Goal: Information Seeking & Learning: Learn about a topic

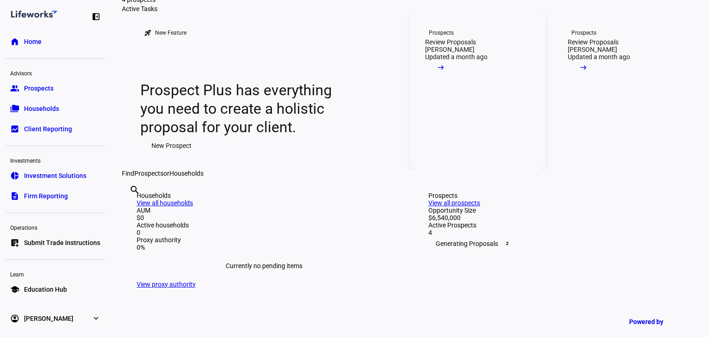
scroll to position [37, 0]
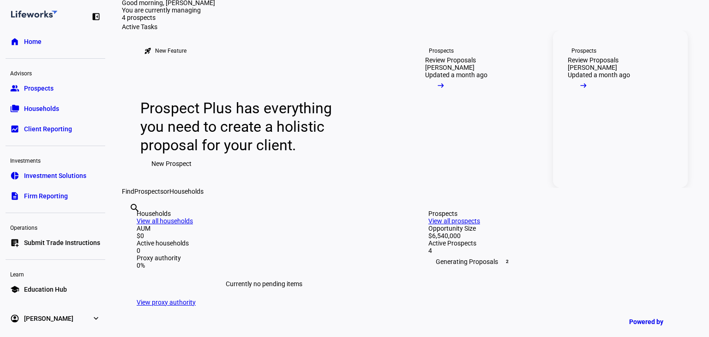
click at [588, 90] on mat-icon "arrow_right_alt" at bounding box center [583, 85] width 9 height 9
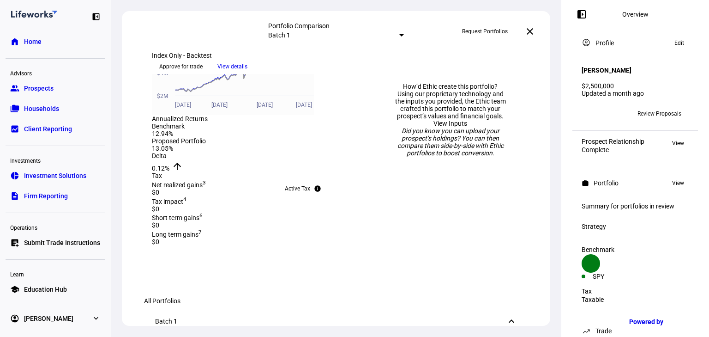
scroll to position [333, 0]
click at [248, 73] on span "View details" at bounding box center [233, 67] width 30 height 14
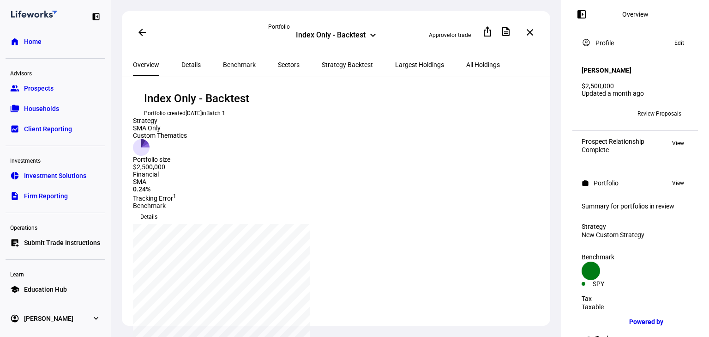
click at [190, 62] on span "Details" at bounding box center [191, 64] width 19 height 6
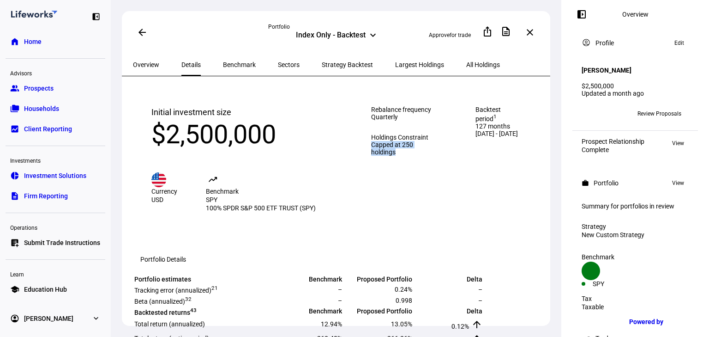
drag, startPoint x: 340, startPoint y: 162, endPoint x: 405, endPoint y: 198, distance: 73.8
click at [405, 198] on div "Rebalance frequency Quarterly Holdings Constraint Capped at 250 holdings" at bounding box center [405, 158] width 104 height 143
click at [396, 198] on div "Rebalance frequency Quarterly Holdings Constraint Capped at 250 holdings" at bounding box center [405, 158] width 104 height 143
drag, startPoint x: 334, startPoint y: 163, endPoint x: 394, endPoint y: 183, distance: 62.8
click at [394, 183] on div "Rebalance frequency Quarterly Holdings Constraint Capped at 250 holdings" at bounding box center [405, 158] width 104 height 143
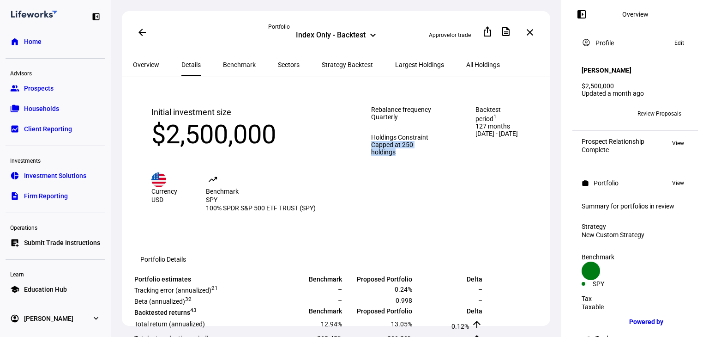
click at [382, 156] on span "Capped at 250 holdings" at bounding box center [404, 148] width 67 height 15
click at [457, 152] on div "Backtest period 1 127 months [DATE] - [DATE]" at bounding box center [499, 158] width 85 height 143
drag, startPoint x: 335, startPoint y: 161, endPoint x: 391, endPoint y: 186, distance: 61.6
click at [391, 186] on div "Rebalance frequency Quarterly Holdings Constraint Capped at 250 holdings" at bounding box center [405, 158] width 104 height 143
click at [391, 187] on div "Rebalance frequency Quarterly Holdings Constraint Capped at 250 holdings" at bounding box center [405, 158] width 104 height 143
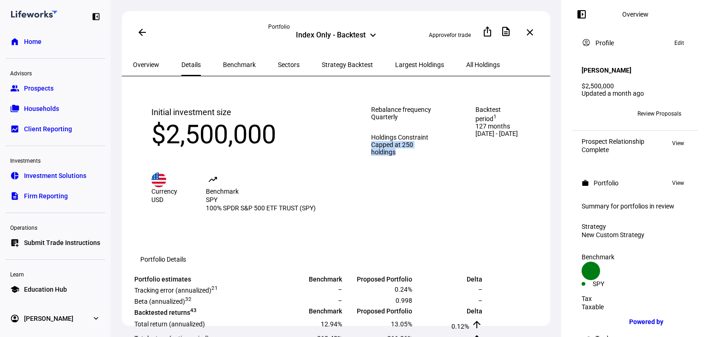
drag, startPoint x: 388, startPoint y: 175, endPoint x: 337, endPoint y: 161, distance: 53.2
click at [353, 161] on div "Rebalance frequency Quarterly Holdings Constraint Capped at 250 holdings" at bounding box center [405, 158] width 104 height 143
click at [371, 156] on span "Capped at 250 holdings" at bounding box center [404, 148] width 67 height 15
drag, startPoint x: 379, startPoint y: 181, endPoint x: 330, endPoint y: 164, distance: 51.3
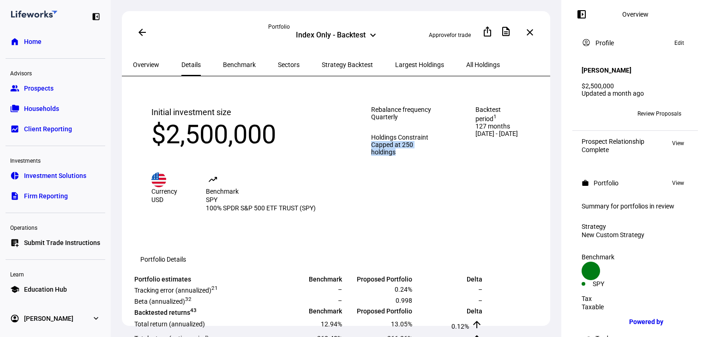
click at [353, 164] on div "Rebalance frequency Quarterly Holdings Constraint Capped at 250 holdings" at bounding box center [405, 158] width 104 height 143
click at [447, 179] on div "Rebalance frequency Quarterly Holdings Constraint Capped at 250 holdings" at bounding box center [405, 158] width 104 height 143
click at [415, 156] on span "Capped at 250 holdings" at bounding box center [404, 148] width 67 height 15
drag, startPoint x: 198, startPoint y: 196, endPoint x: 241, endPoint y: 224, distance: 51.3
click at [241, 212] on span "Benchmark SPY 100% SPDR S&P 500 ETF TRUST (SPY)" at bounding box center [261, 199] width 110 height 25
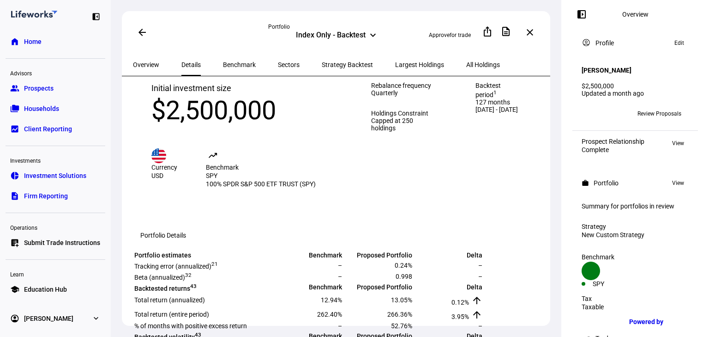
scroll to position [37, 0]
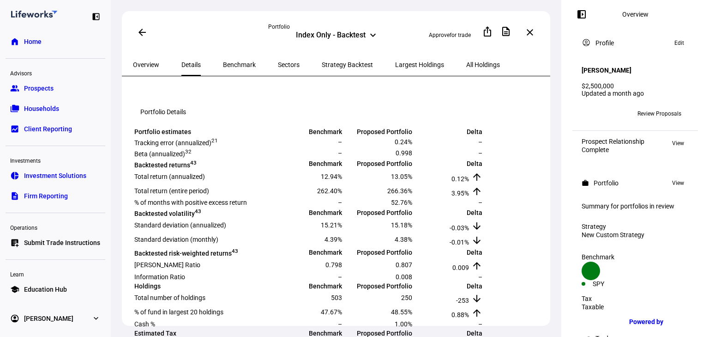
scroll to position [148, 0]
drag, startPoint x: 143, startPoint y: 179, endPoint x: 232, endPoint y: 174, distance: 89.8
click at [232, 146] on td "Tracking error (annualized) 2 1" at bounding box center [203, 141] width 139 height 10
drag, startPoint x: 436, startPoint y: 177, endPoint x: 454, endPoint y: 181, distance: 18.3
click at [413, 146] on td "0.24%" at bounding box center [378, 141] width 69 height 10
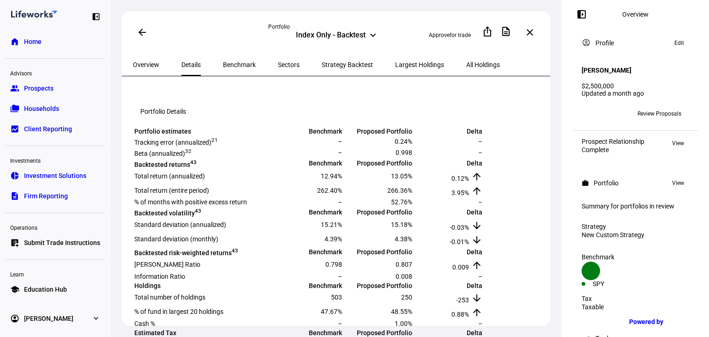
click at [461, 146] on td "–" at bounding box center [448, 141] width 69 height 10
drag, startPoint x: 436, startPoint y: 176, endPoint x: 461, endPoint y: 181, distance: 25.5
click at [461, 146] on tr "Tracking error (annualized) 2 1 – 0.24% –" at bounding box center [308, 141] width 349 height 10
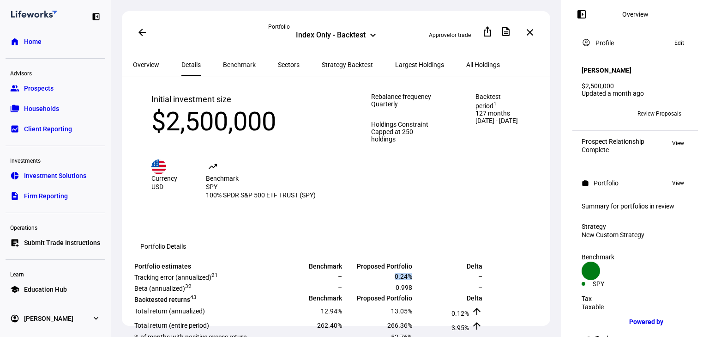
scroll to position [0, 0]
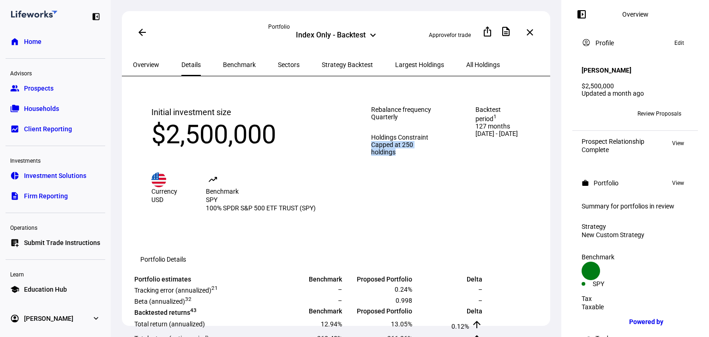
drag, startPoint x: 335, startPoint y: 163, endPoint x: 416, endPoint y: 179, distance: 82.1
click at [400, 183] on div "Rebalance frequency Quarterly Holdings Constraint Capped at 250 holdings" at bounding box center [405, 158] width 104 height 143
click at [414, 156] on span "Capped at 250 holdings" at bounding box center [404, 148] width 67 height 15
click at [387, 156] on span "Capped at 250 holdings" at bounding box center [404, 148] width 67 height 15
drag, startPoint x: 393, startPoint y: 161, endPoint x: 395, endPoint y: 183, distance: 22.3
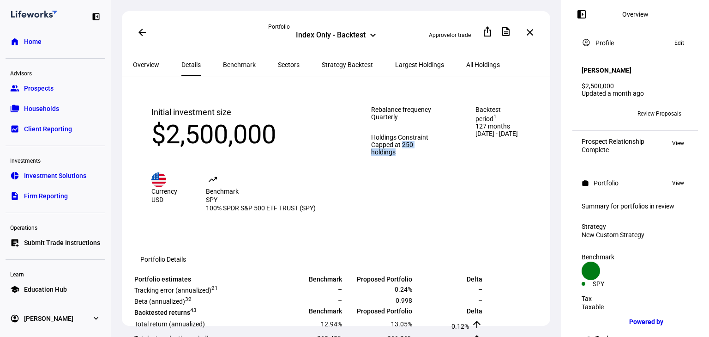
click at [395, 156] on span "Capped at 250 holdings" at bounding box center [404, 148] width 67 height 15
click at [389, 192] on div "Rebalance frequency Quarterly Holdings Constraint Capped at 250 holdings" at bounding box center [405, 158] width 104 height 143
click at [400, 202] on div "Rebalance frequency Quarterly Holdings Constraint Capped at 250 holdings" at bounding box center [405, 158] width 104 height 143
drag, startPoint x: 390, startPoint y: 164, endPoint x: 396, endPoint y: 185, distance: 22.1
click at [396, 185] on div "Rebalance frequency Quarterly Holdings Constraint Capped at 250 holdings" at bounding box center [405, 158] width 104 height 143
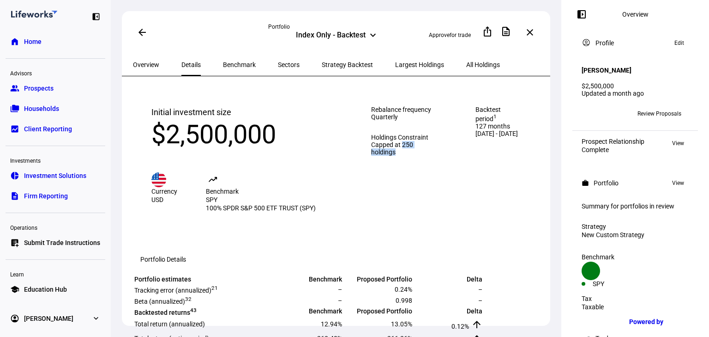
click at [393, 185] on div "Rebalance frequency Quarterly Holdings Constraint Capped at 250 holdings" at bounding box center [405, 158] width 104 height 143
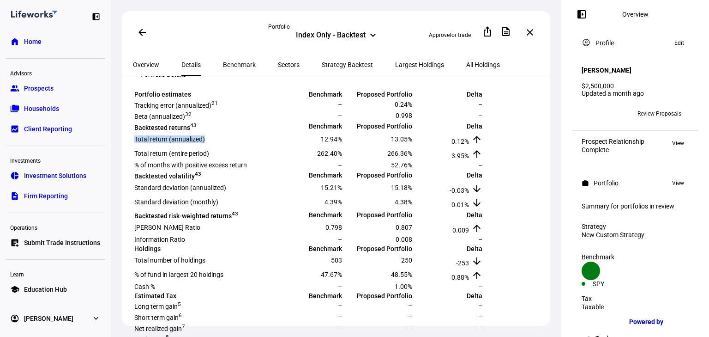
drag, startPoint x: 142, startPoint y: 209, endPoint x: 233, endPoint y: 208, distance: 90.5
click at [233, 145] on td "Total return (annualized)" at bounding box center [203, 138] width 139 height 13
drag, startPoint x: 351, startPoint y: 206, endPoint x: 373, endPoint y: 207, distance: 22.2
click at [343, 145] on td "12.94%" at bounding box center [307, 138] width 69 height 13
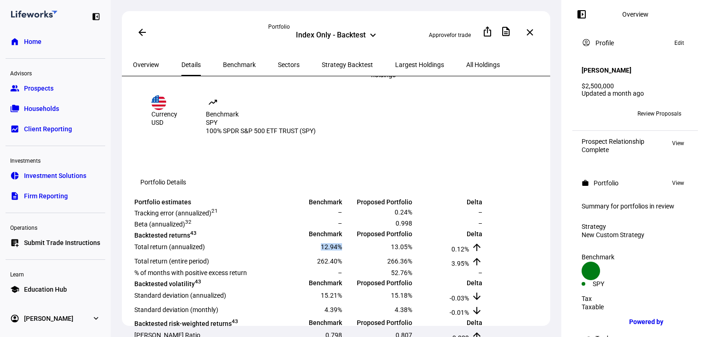
scroll to position [0, 0]
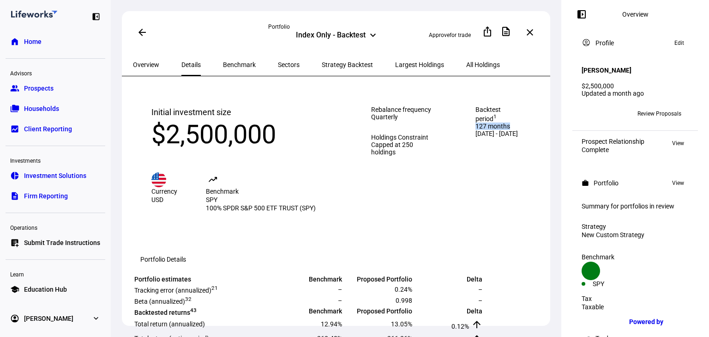
drag, startPoint x: 470, startPoint y: 124, endPoint x: 519, endPoint y: 145, distance: 53.4
click at [519, 145] on div "Backtest period 1 127 months [DATE] - [DATE]" at bounding box center [499, 158] width 85 height 143
drag, startPoint x: 476, startPoint y: 158, endPoint x: 529, endPoint y: 153, distance: 53.8
click at [529, 153] on div "Backtest period 1 127 months [DATE] - [DATE]" at bounding box center [499, 158] width 85 height 143
click at [503, 137] on div "Backtest period 1 127 months [DATE] - [DATE]" at bounding box center [500, 121] width 48 height 31
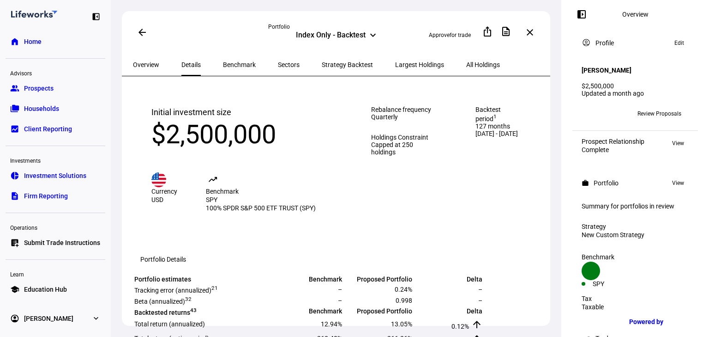
drag, startPoint x: 470, startPoint y: 152, endPoint x: 512, endPoint y: 172, distance: 46.3
click at [512, 172] on div "Backtest period 1 127 months [DATE] - [DATE]" at bounding box center [499, 158] width 85 height 143
drag, startPoint x: 162, startPoint y: 136, endPoint x: 306, endPoint y: 138, distance: 143.7
click at [306, 138] on div "Initial investment size $2,500,000 Currency USD trending_up Benchmark SPY 100% …" at bounding box center [243, 158] width 220 height 143
drag, startPoint x: 470, startPoint y: 124, endPoint x: 512, endPoint y: 140, distance: 45.2
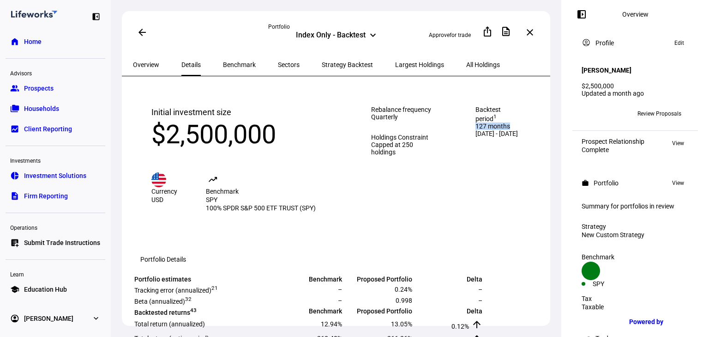
click at [512, 130] on span "127 months" at bounding box center [500, 125] width 48 height 7
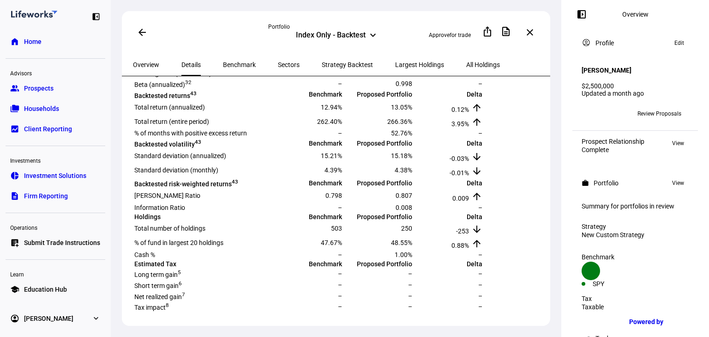
scroll to position [222, 0]
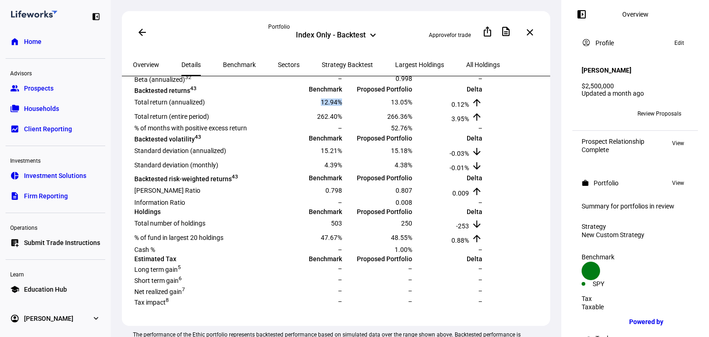
drag, startPoint x: 351, startPoint y: 166, endPoint x: 382, endPoint y: 178, distance: 33.6
click at [382, 109] on tr "Total return (annualized) 12.94% 13.05% 0.12% arrow_upward" at bounding box center [308, 101] width 349 height 13
click at [412, 106] on span "13.05%" at bounding box center [401, 101] width 21 height 7
drag, startPoint x: 432, startPoint y: 167, endPoint x: 454, endPoint y: 175, distance: 23.2
click at [413, 109] on td "13.05%" at bounding box center [378, 101] width 69 height 13
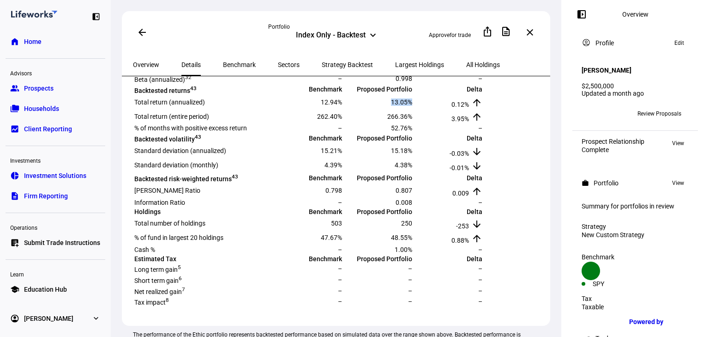
click at [575, 16] on span at bounding box center [582, 14] width 22 height 22
